Goal: Transaction & Acquisition: Book appointment/travel/reservation

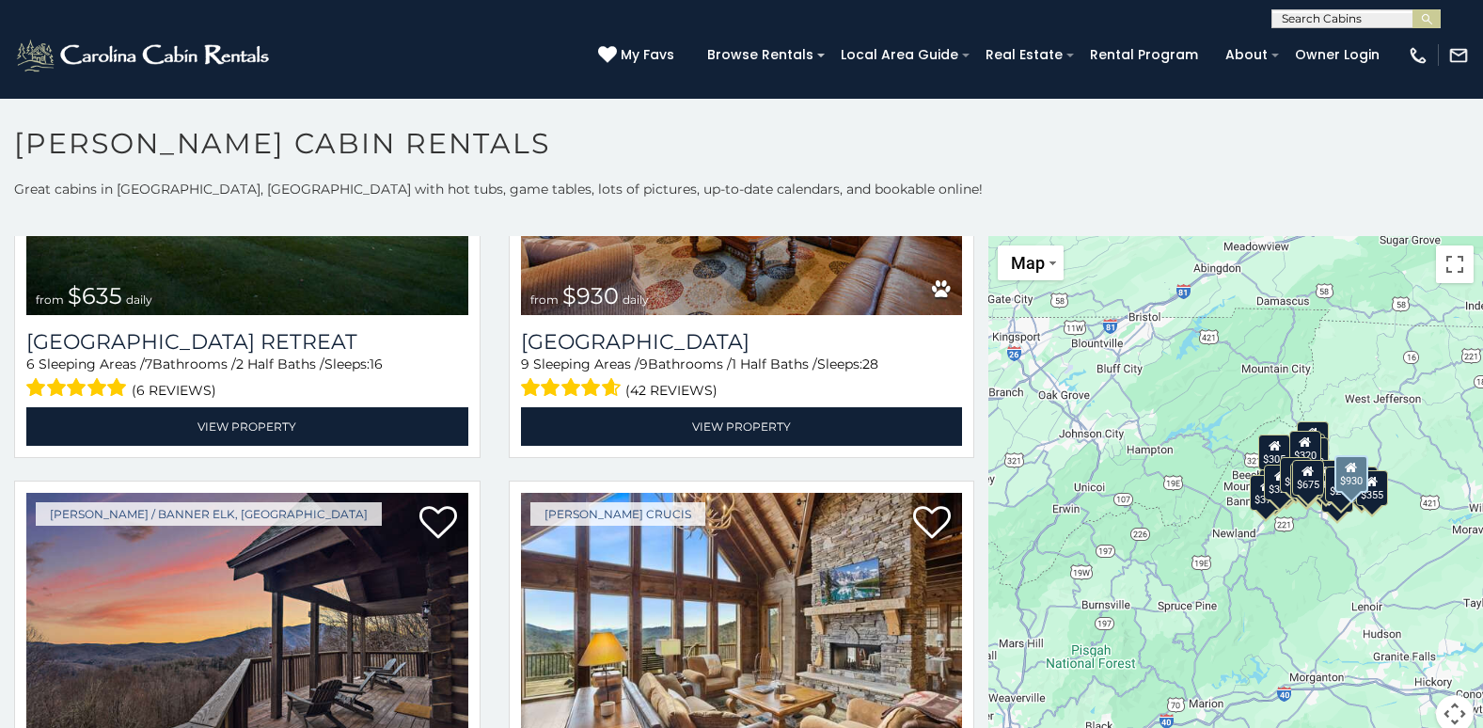
scroll to position [1504, 0]
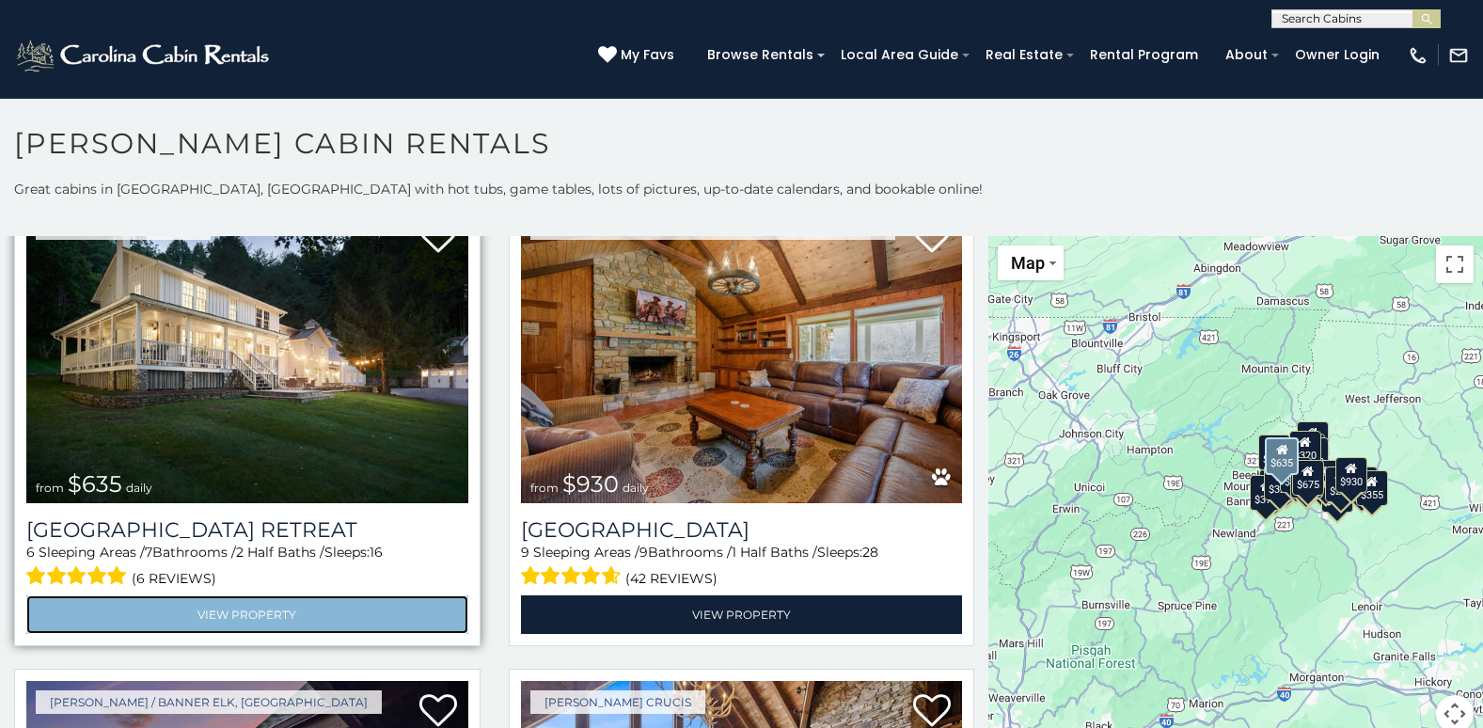
click at [254, 595] on link "View Property" at bounding box center [247, 614] width 442 height 39
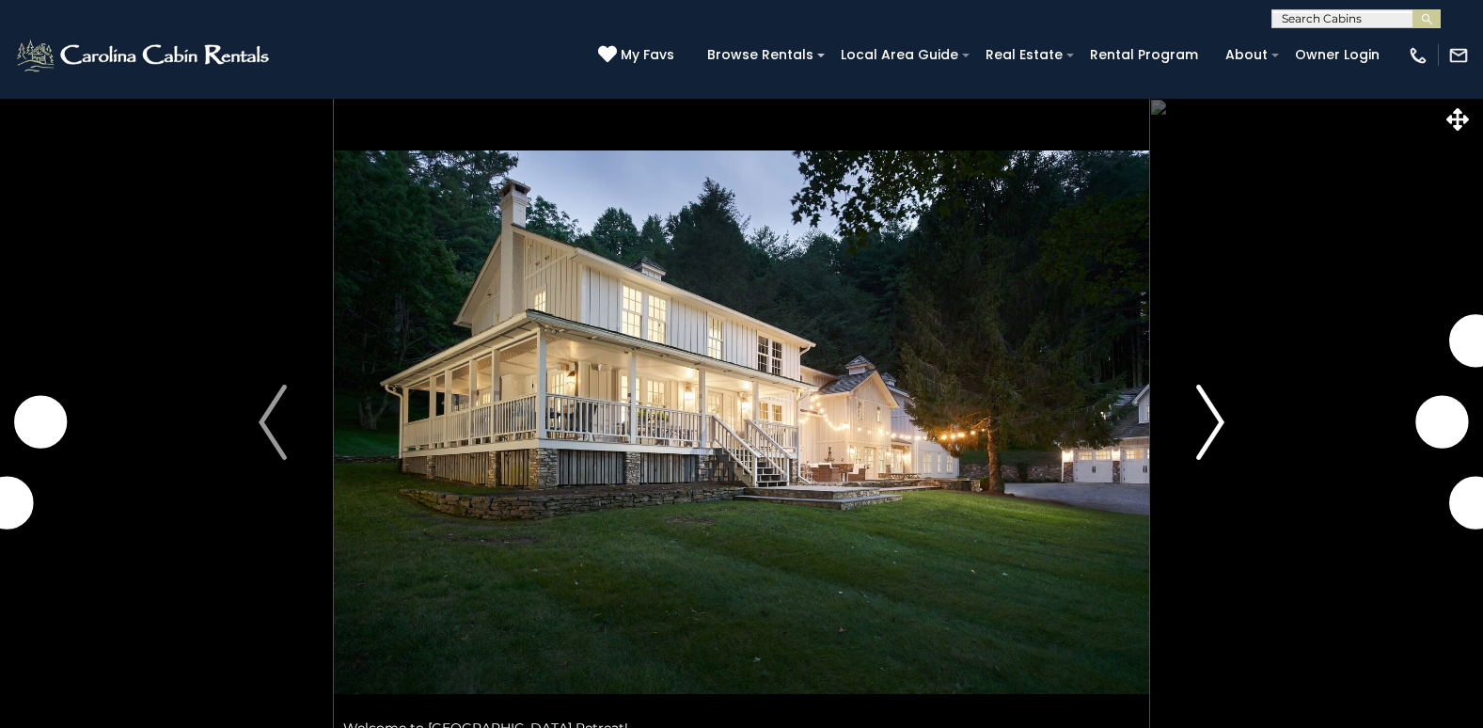
click at [1218, 414] on img "Next" at bounding box center [1210, 422] width 28 height 75
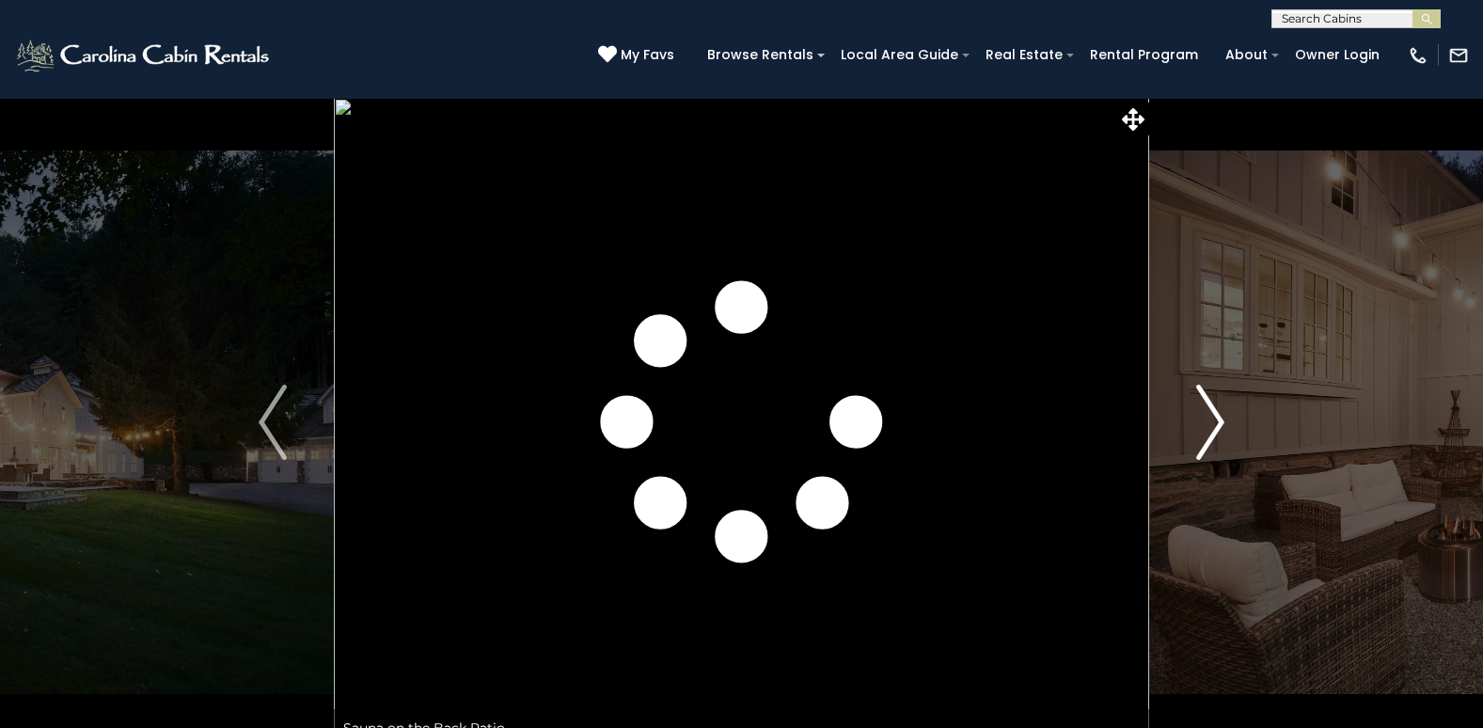
click at [1218, 414] on img "Next" at bounding box center [1210, 422] width 28 height 75
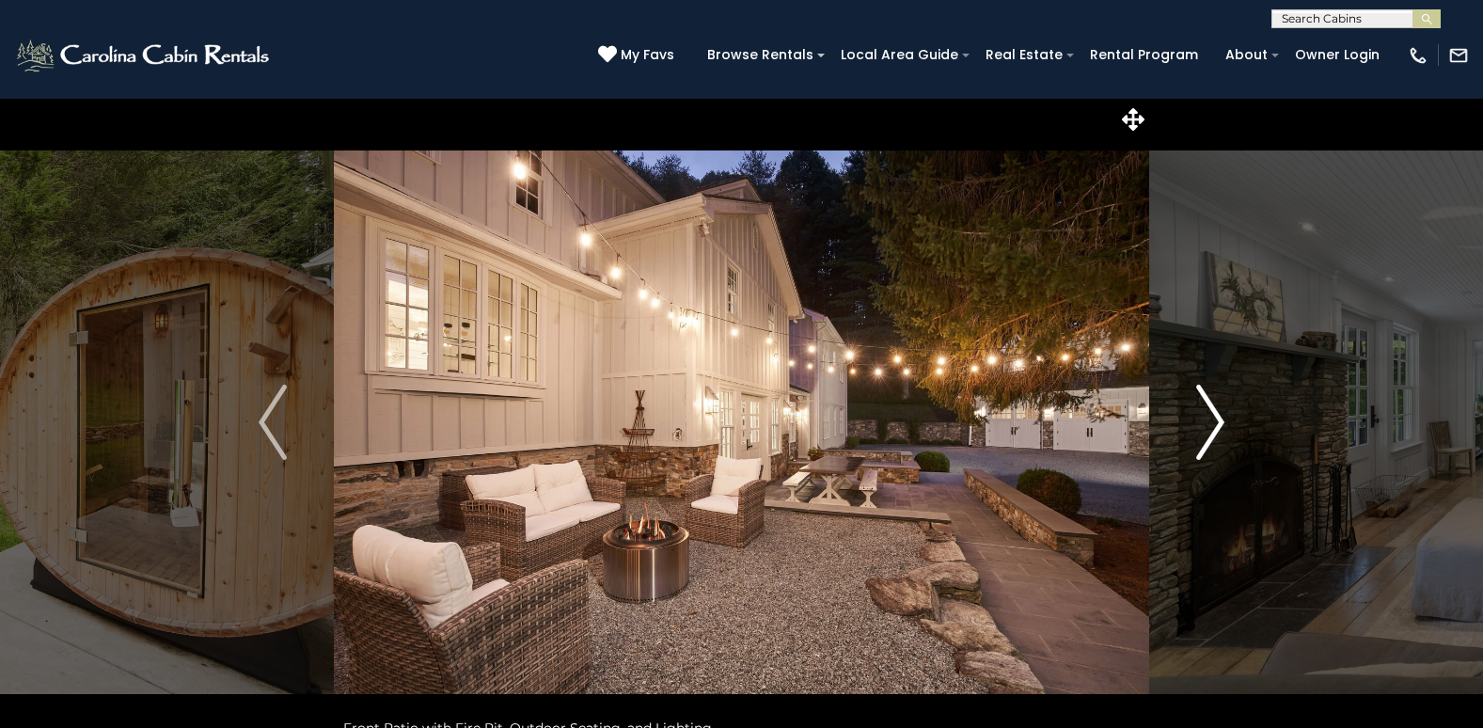
click at [1218, 414] on img "Next" at bounding box center [1210, 422] width 28 height 75
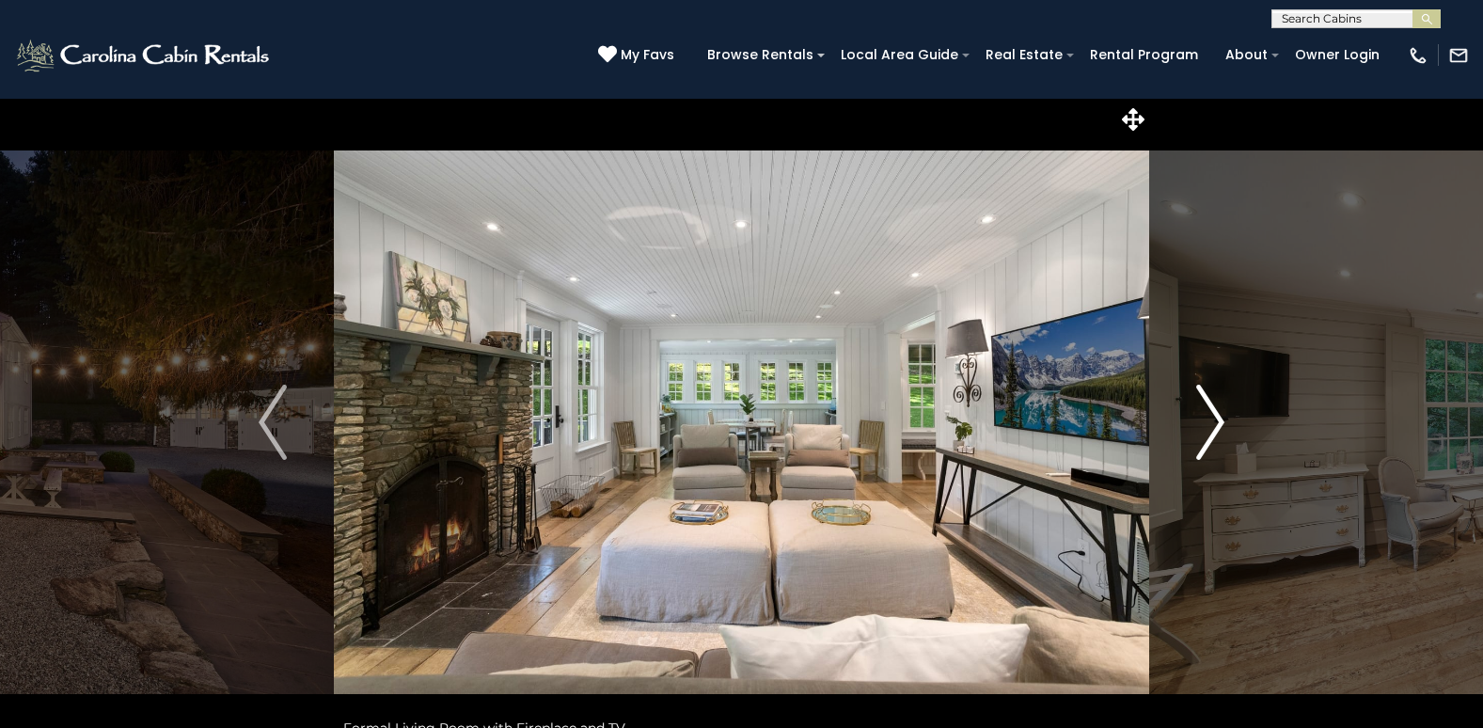
click at [1218, 414] on img "Next" at bounding box center [1210, 422] width 28 height 75
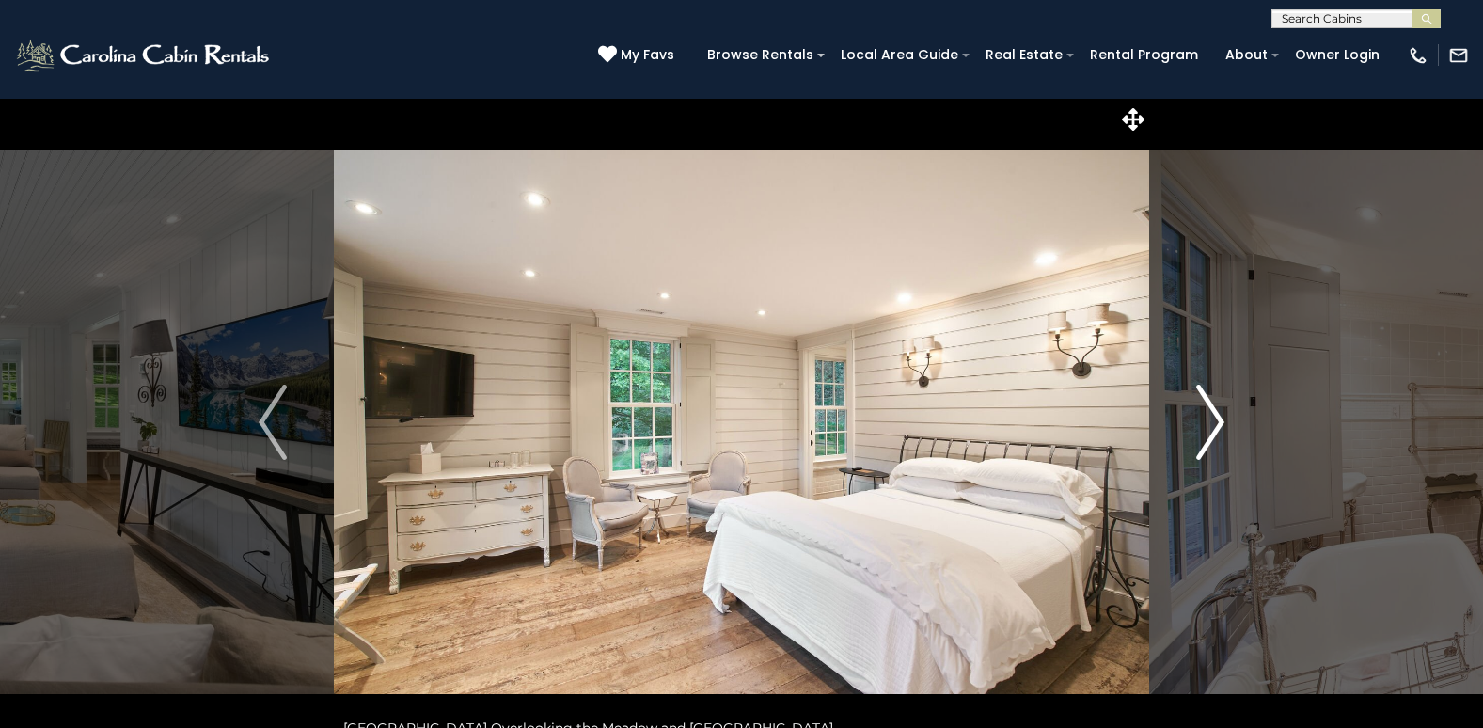
click at [1218, 414] on img "Next" at bounding box center [1210, 422] width 28 height 75
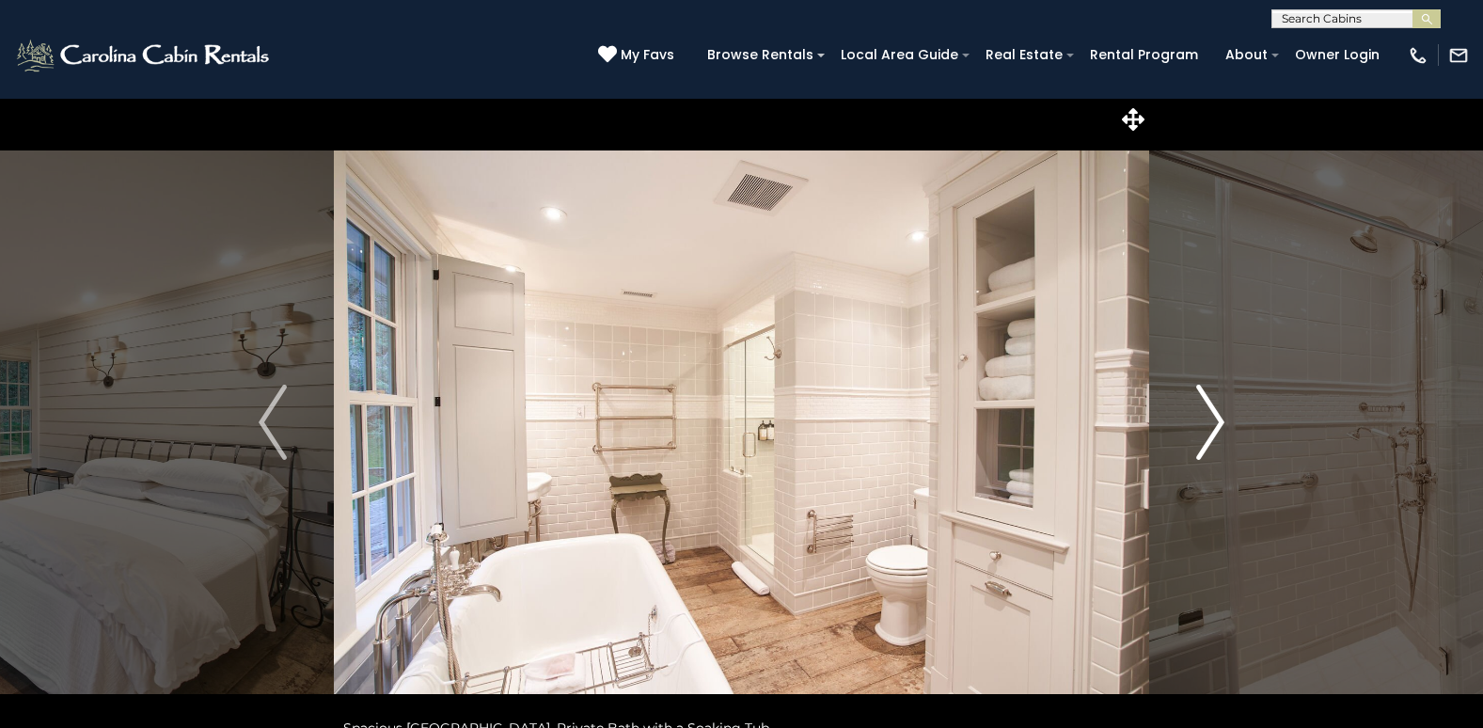
click at [1218, 414] on img "Next" at bounding box center [1210, 422] width 28 height 75
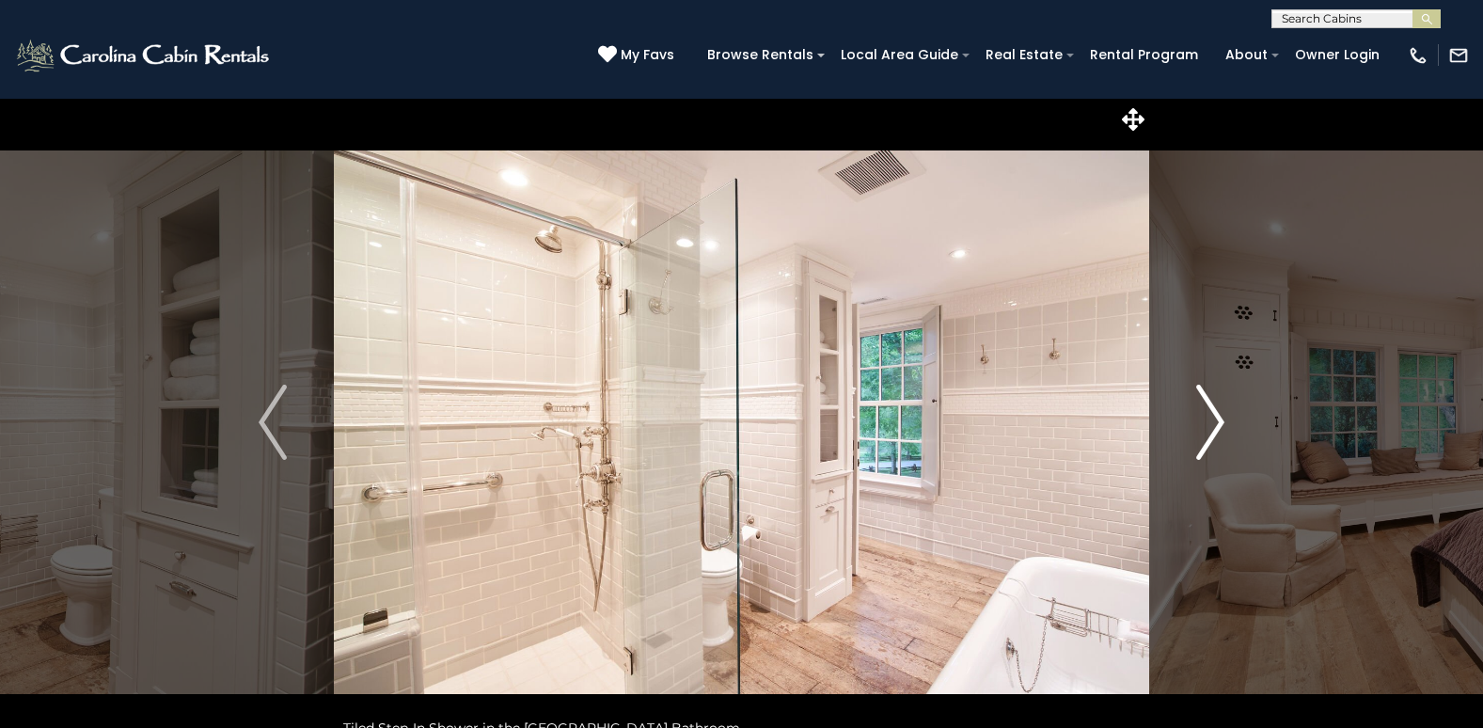
click at [1218, 414] on img "Next" at bounding box center [1210, 422] width 28 height 75
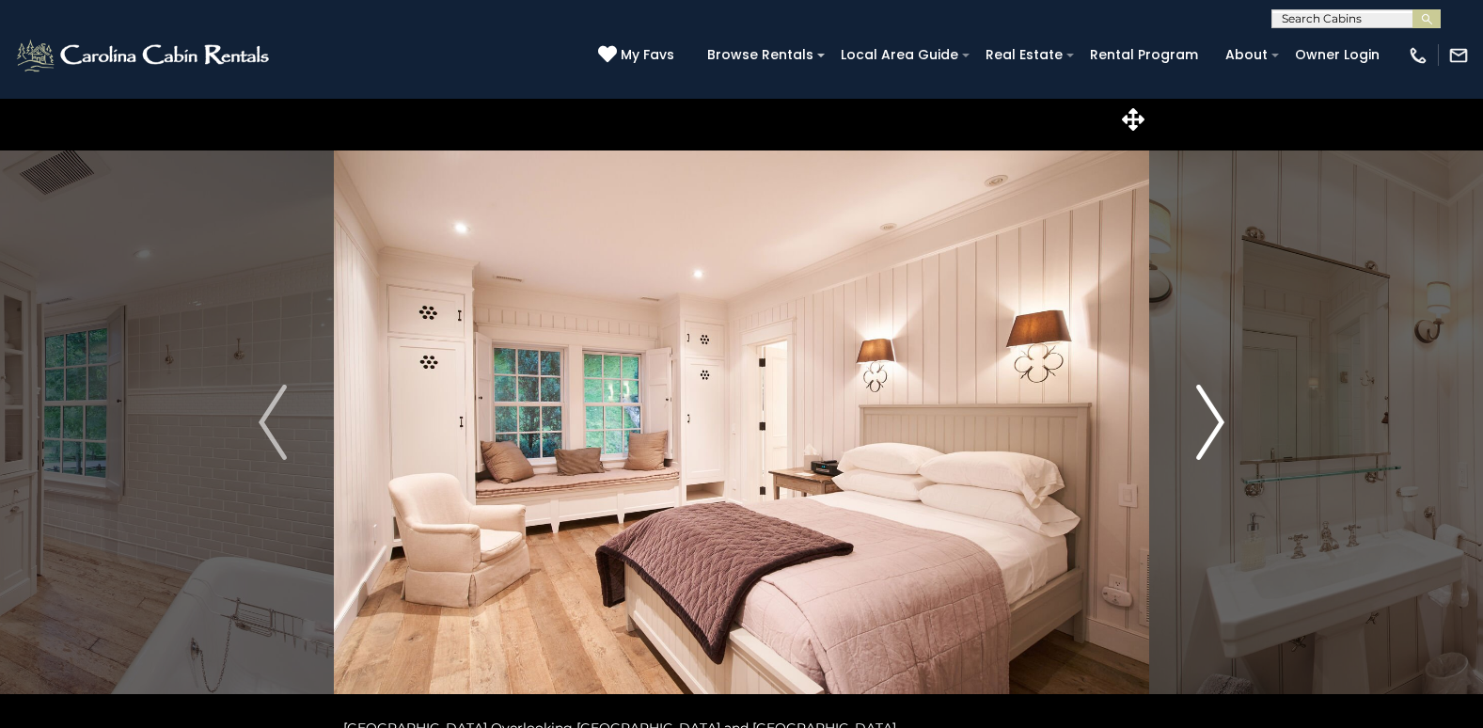
click at [1218, 414] on img "Next" at bounding box center [1210, 422] width 28 height 75
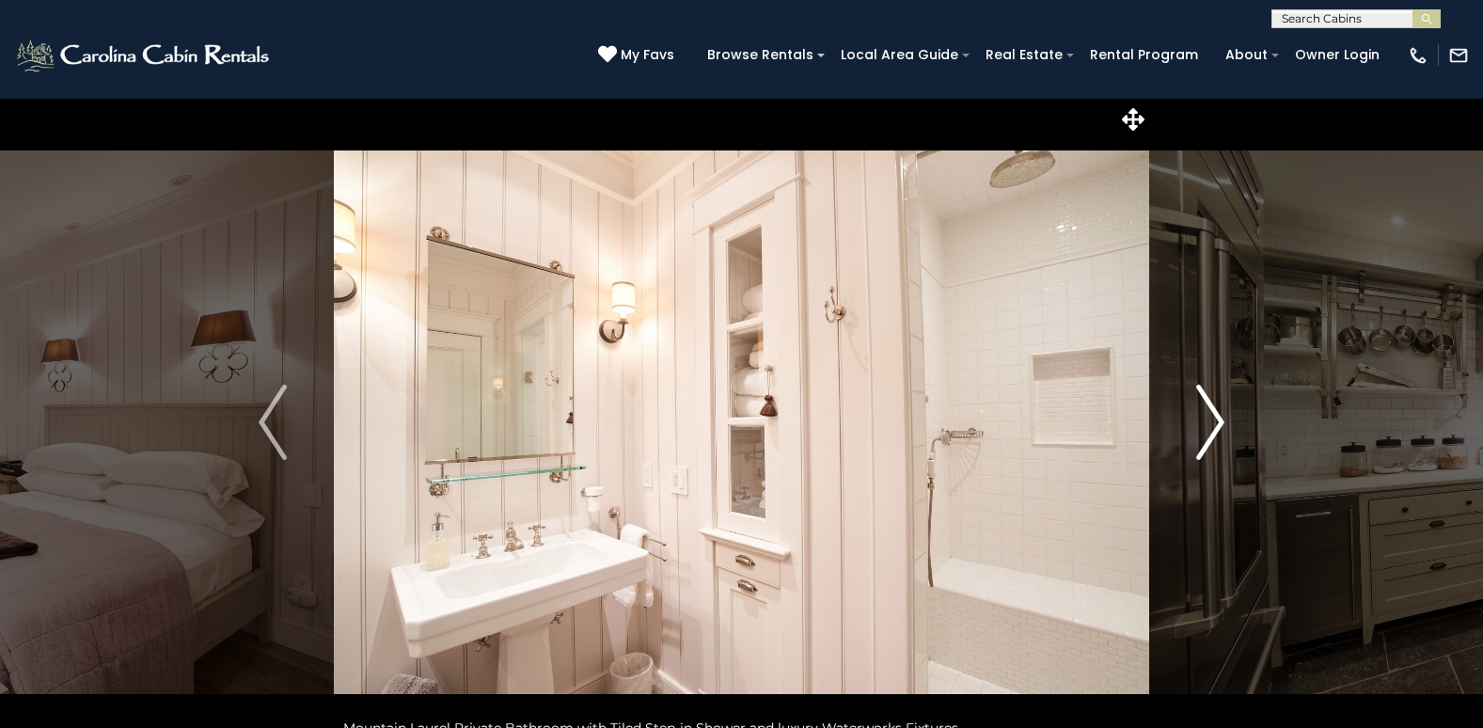
click at [1218, 414] on img "Next" at bounding box center [1210, 422] width 28 height 75
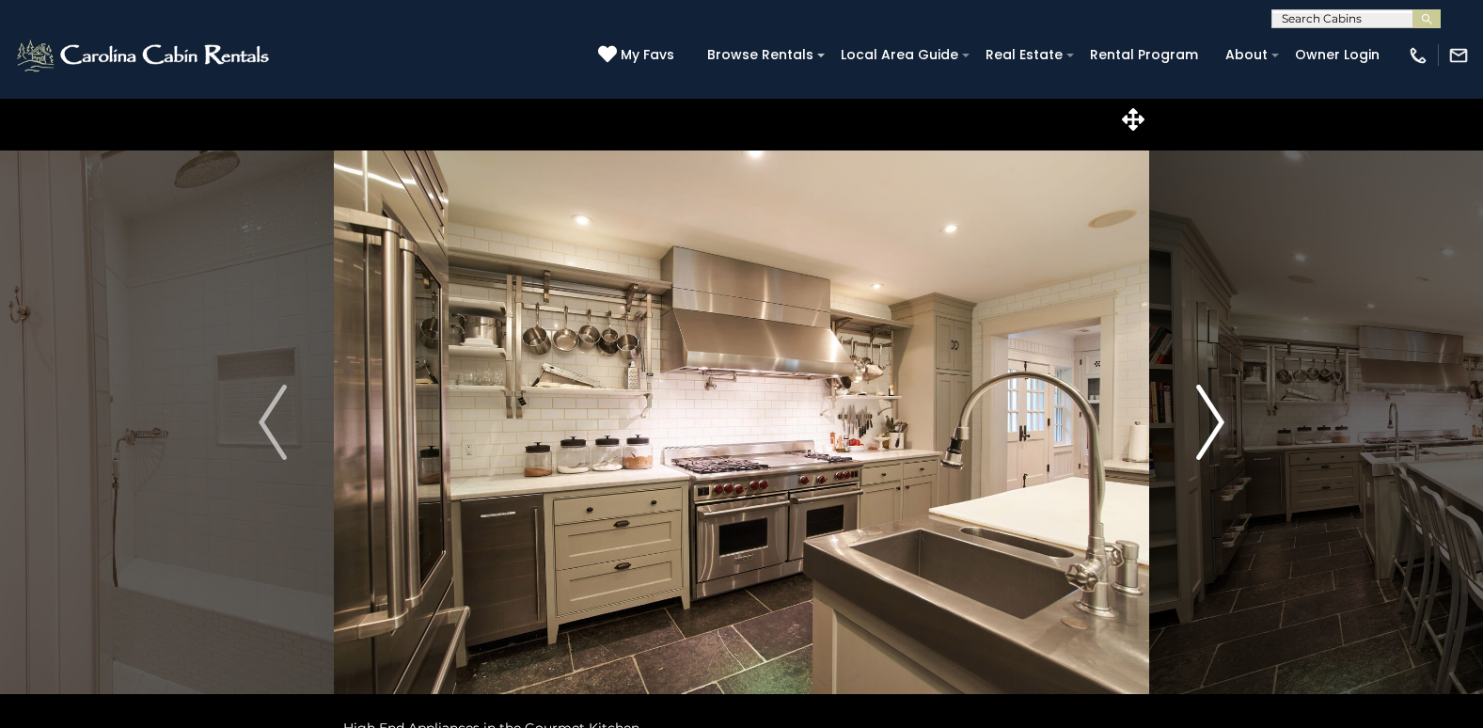
click at [1218, 414] on img "Next" at bounding box center [1210, 422] width 28 height 75
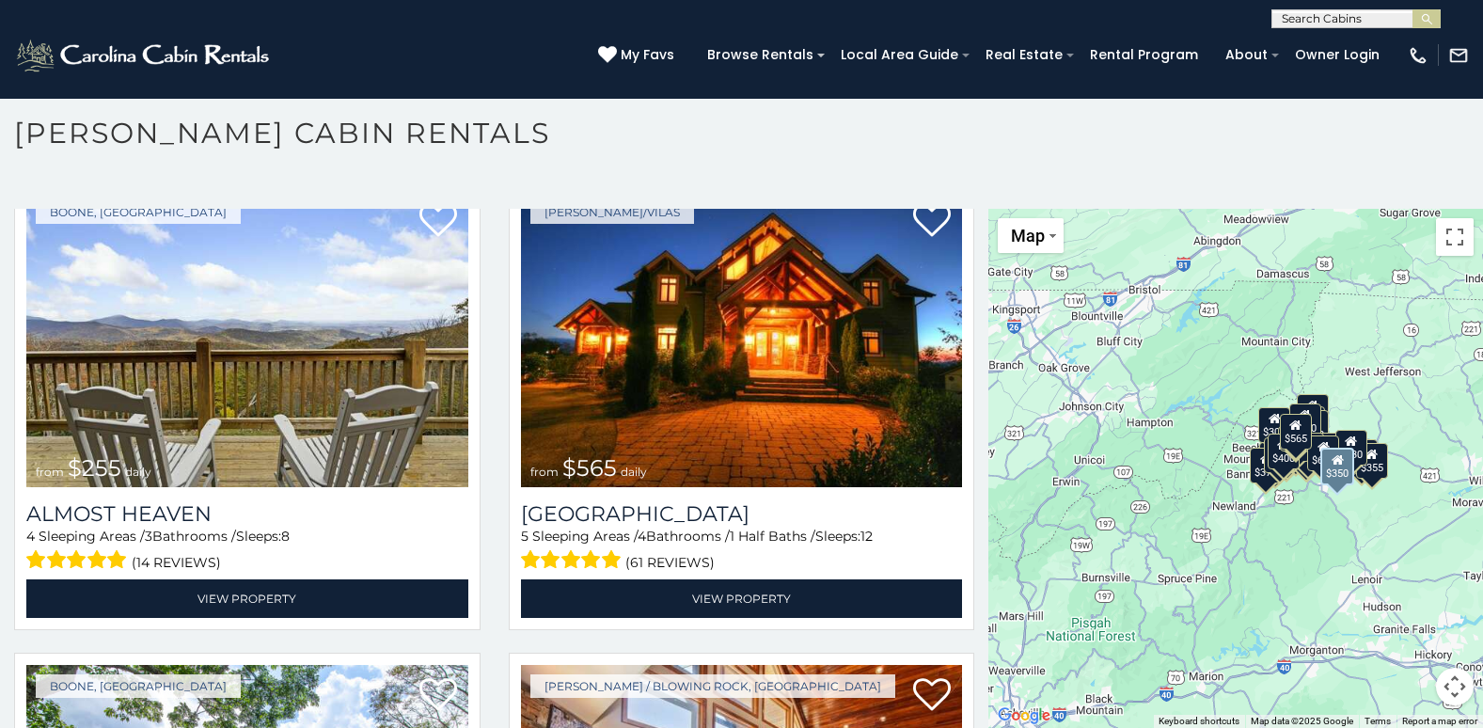
scroll to position [3855, 0]
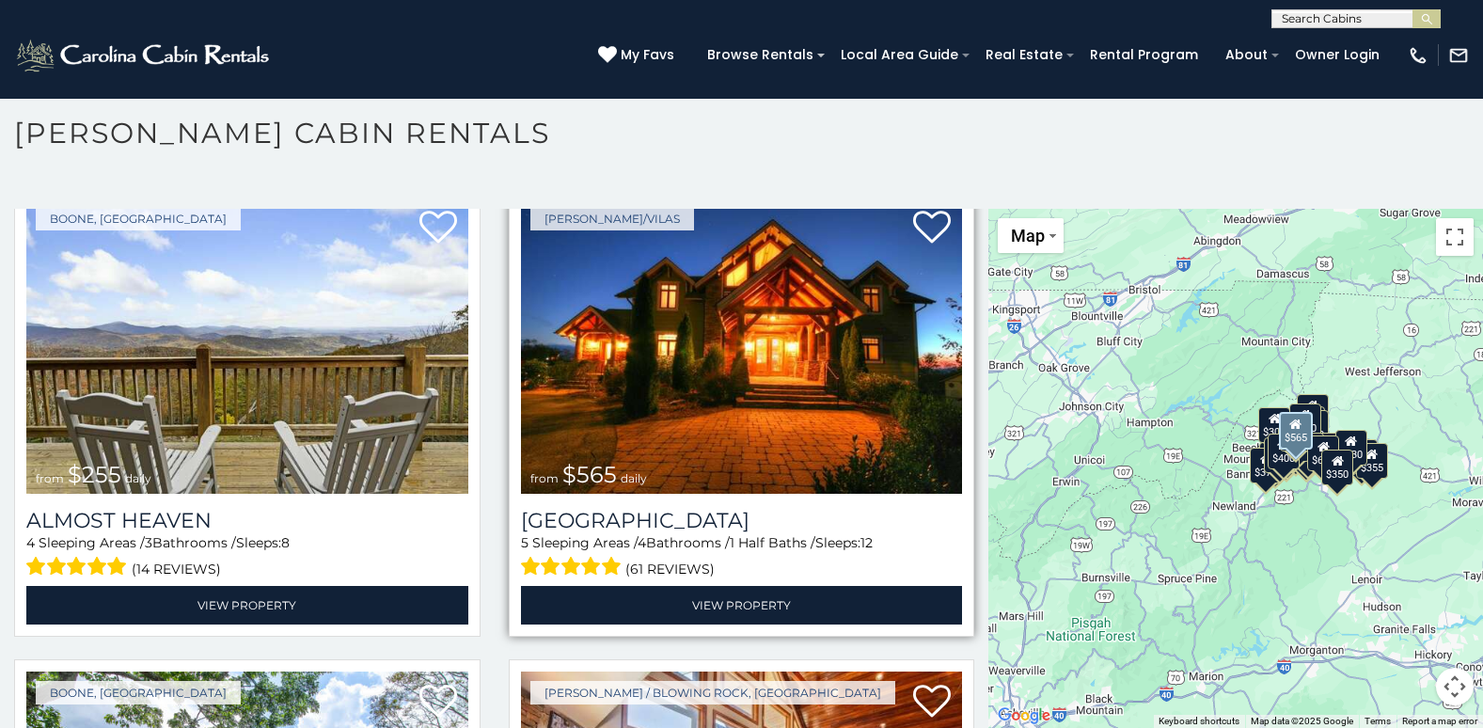
click at [764, 325] on img at bounding box center [742, 345] width 442 height 296
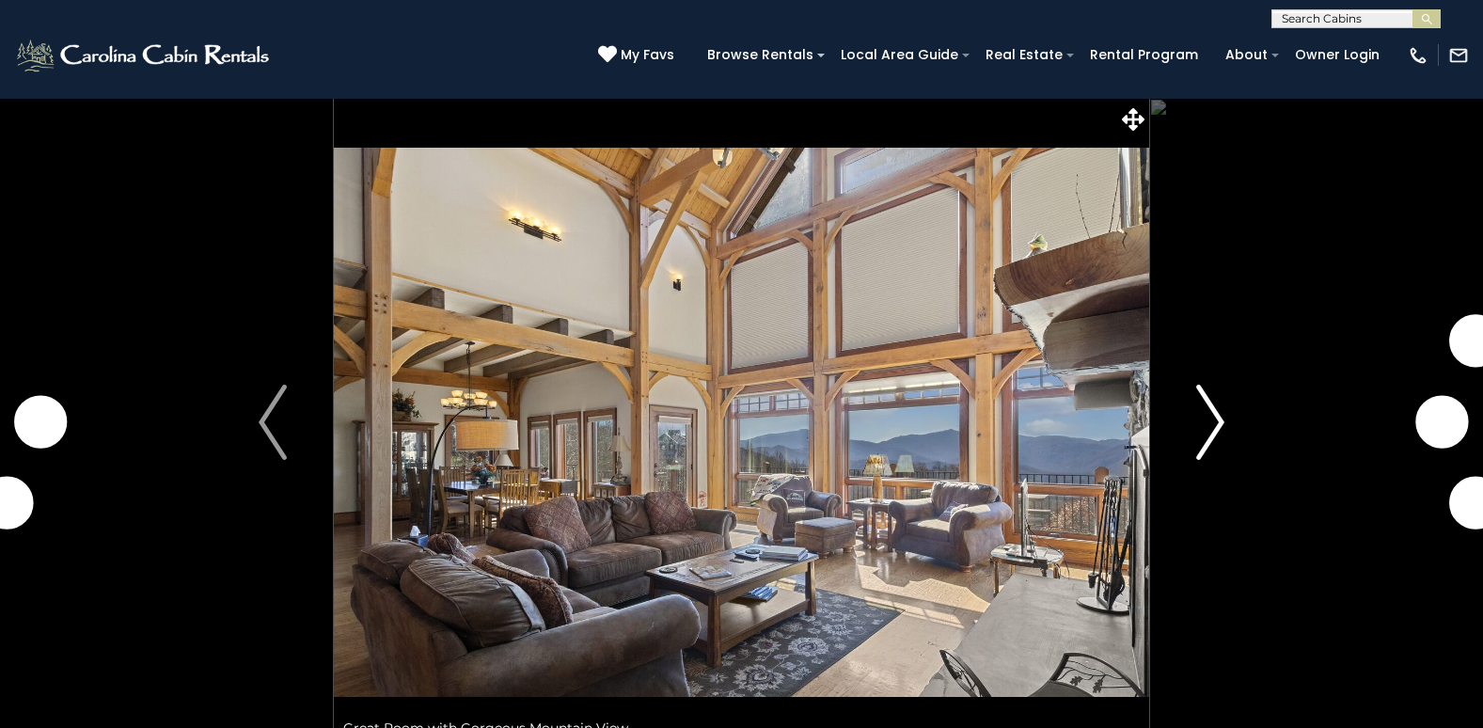
click at [1221, 419] on img "Next" at bounding box center [1210, 422] width 28 height 75
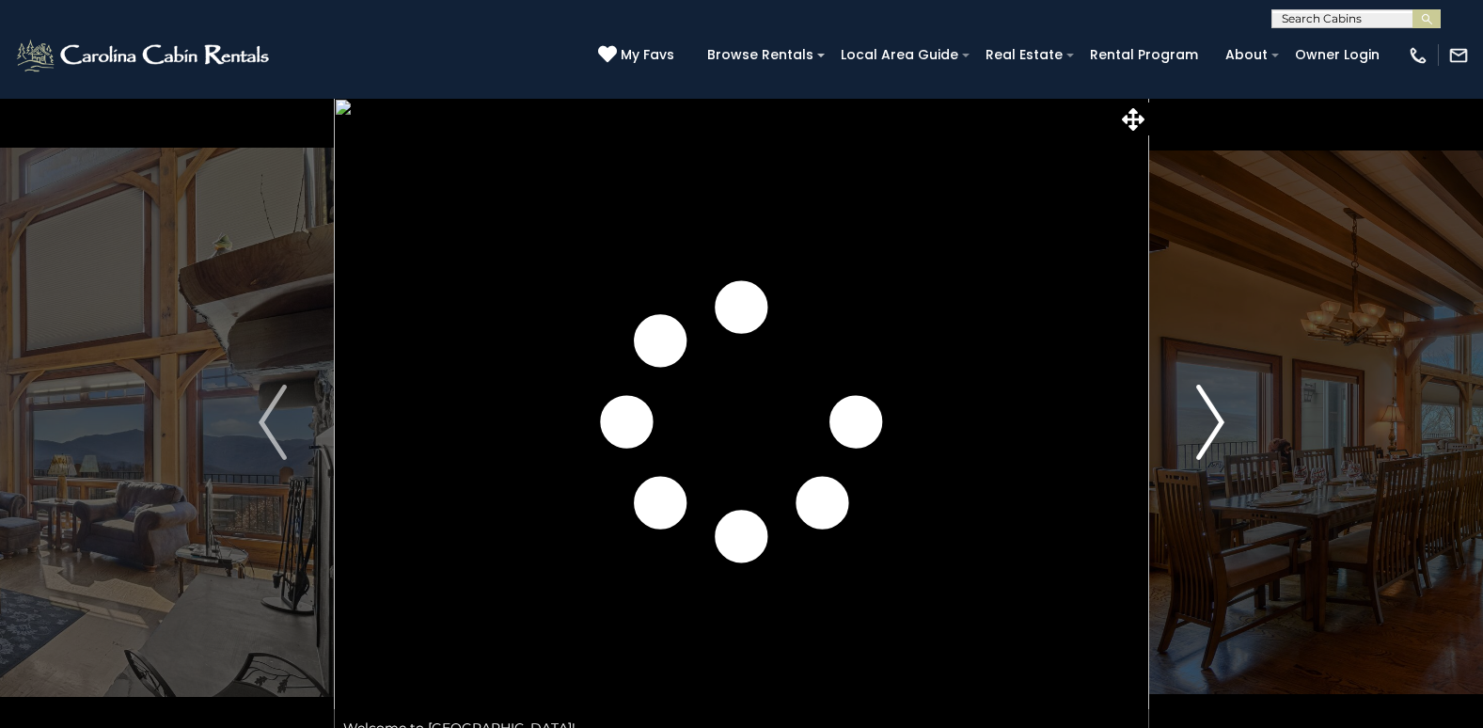
click at [1221, 419] on img "Next" at bounding box center [1210, 422] width 28 height 75
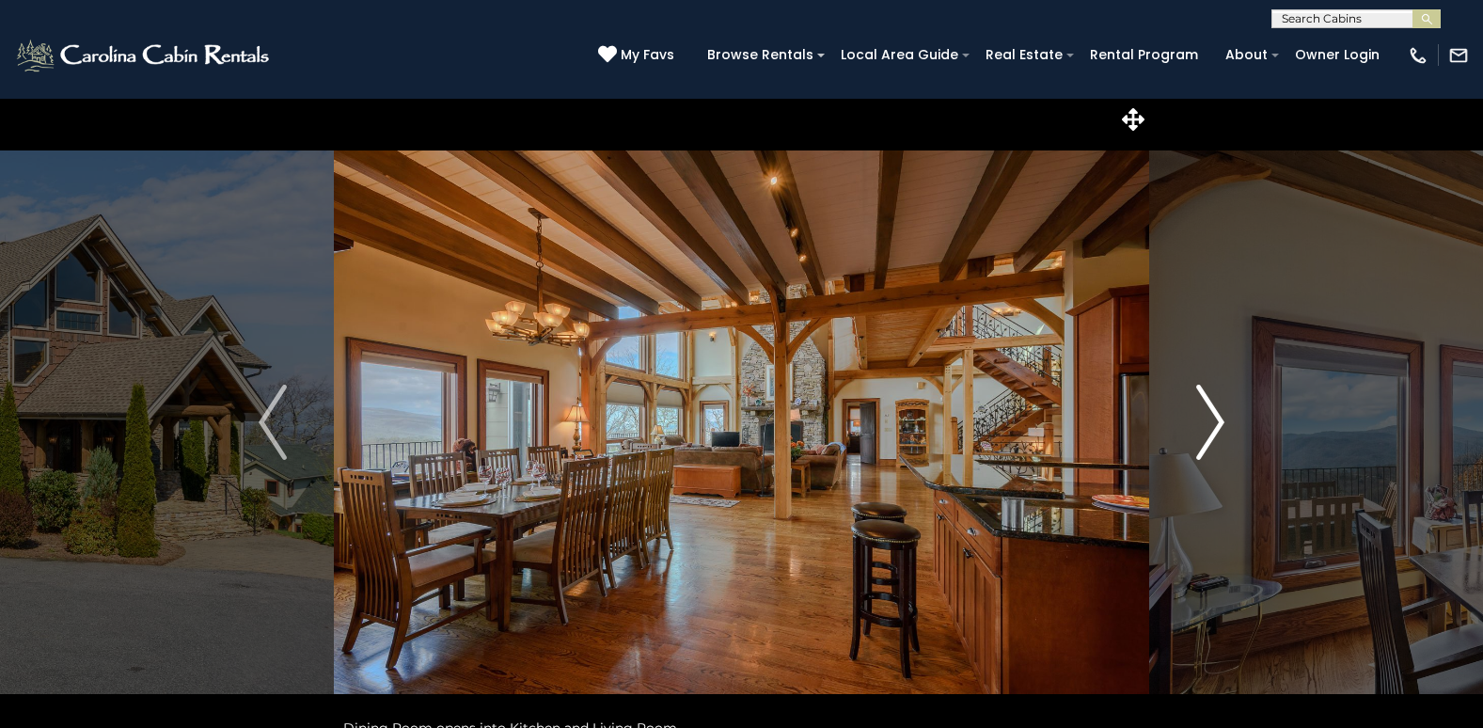
click at [1221, 419] on img "Next" at bounding box center [1210, 422] width 28 height 75
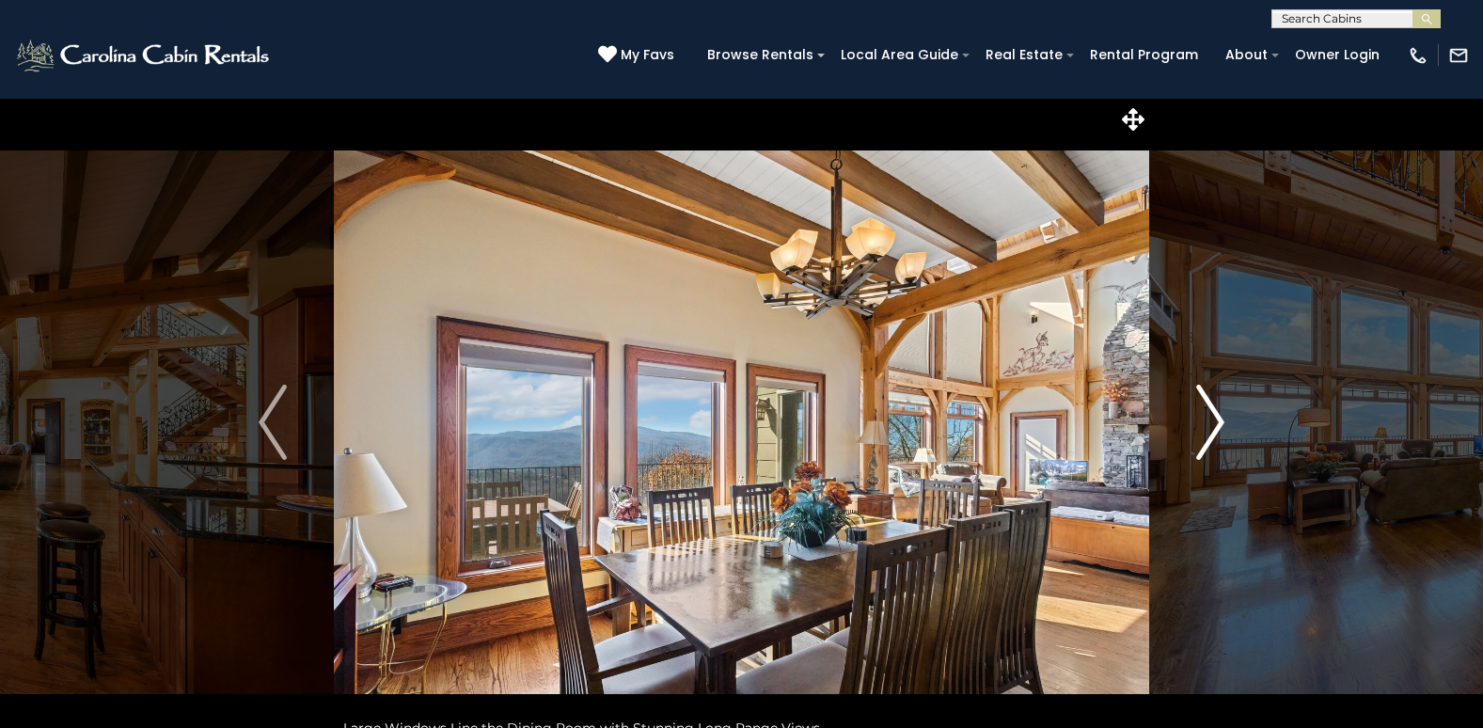
click at [1221, 419] on img "Next" at bounding box center [1210, 422] width 28 height 75
